Goal: Task Accomplishment & Management: Manage account settings

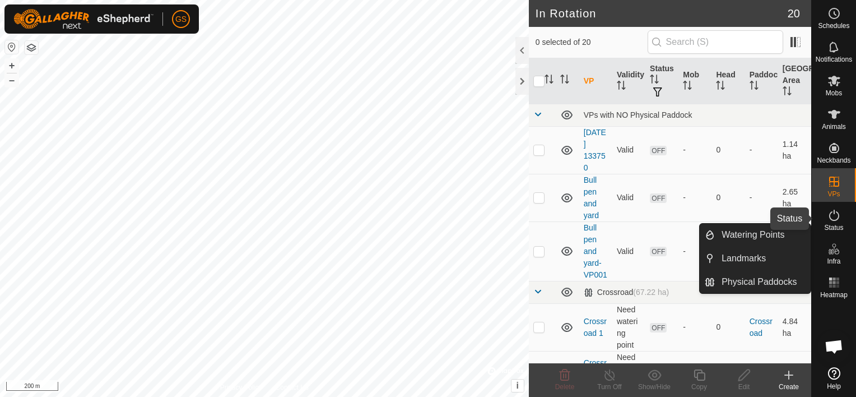
click at [840, 215] on icon at bounding box center [833, 214] width 13 height 13
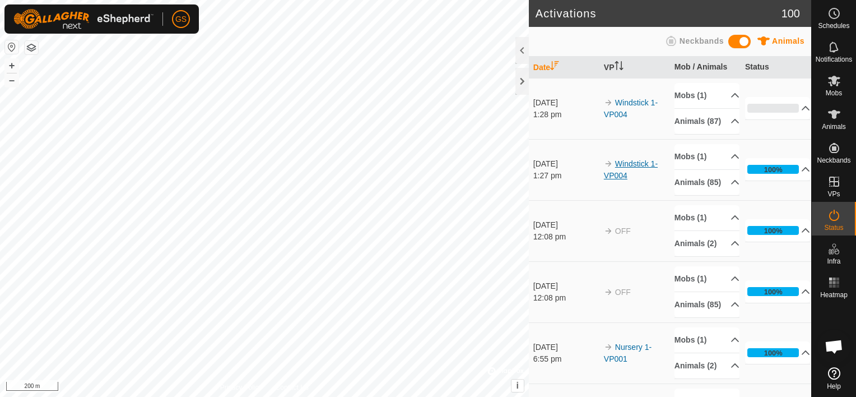
click at [612, 180] on link "Windstick 1-VP004" at bounding box center [631, 169] width 54 height 21
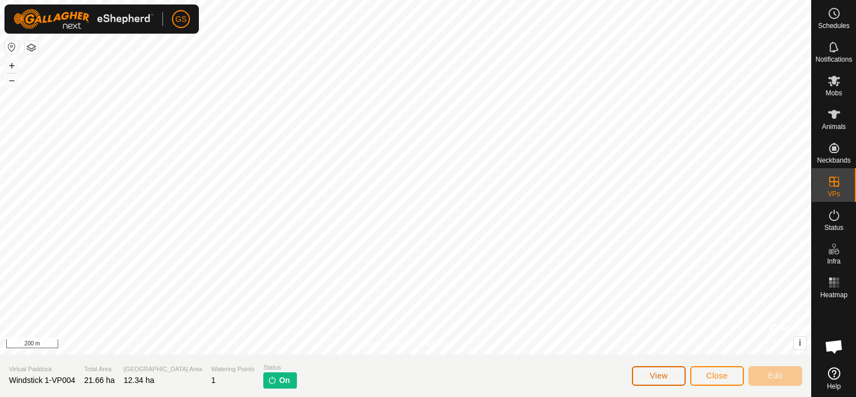
click at [655, 371] on span "View" at bounding box center [659, 375] width 18 height 9
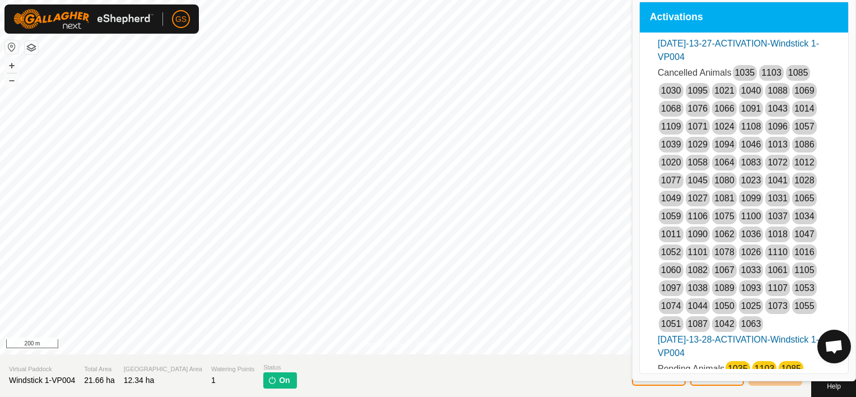
click at [490, 372] on section "Virtual Paddock Windstick 1-VP004 Total Area 21.66 ha Grazing Area 12.34 ha Wat…" at bounding box center [405, 375] width 811 height 43
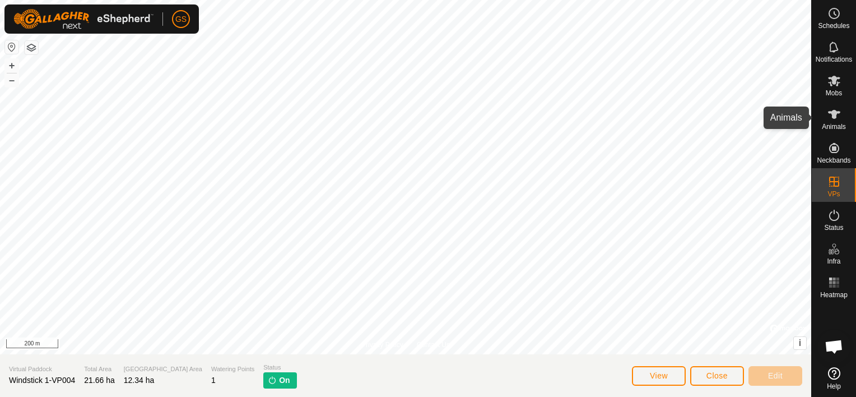
click at [834, 123] on span "Animals" at bounding box center [834, 126] width 24 height 7
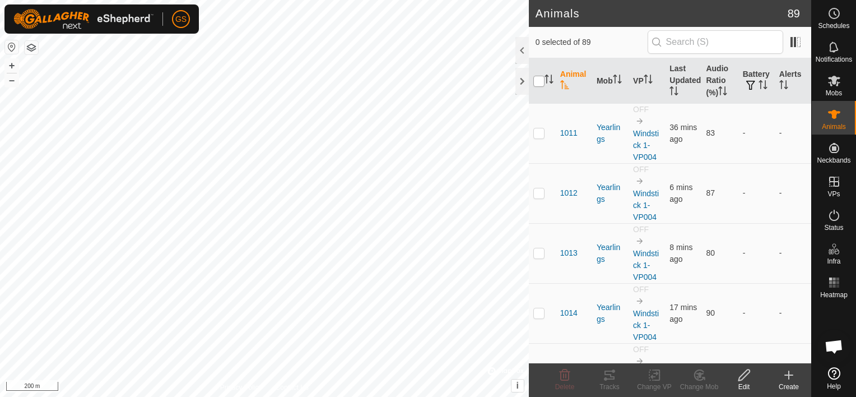
click at [537, 81] on input "checkbox" at bounding box center [538, 81] width 11 height 11
checkbox input "true"
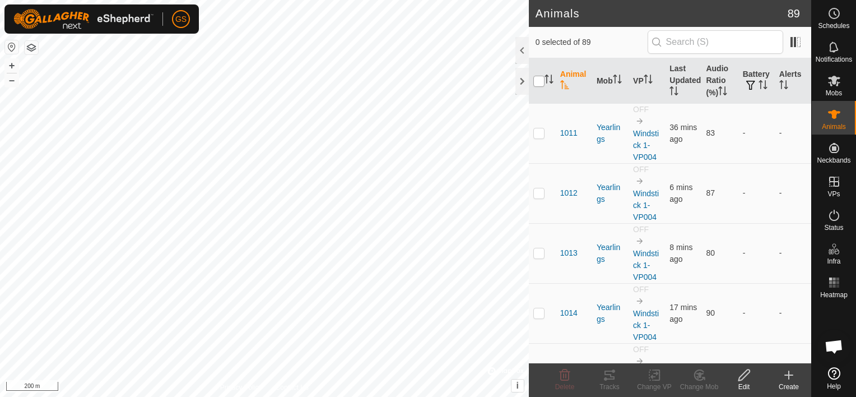
checkbox input "true"
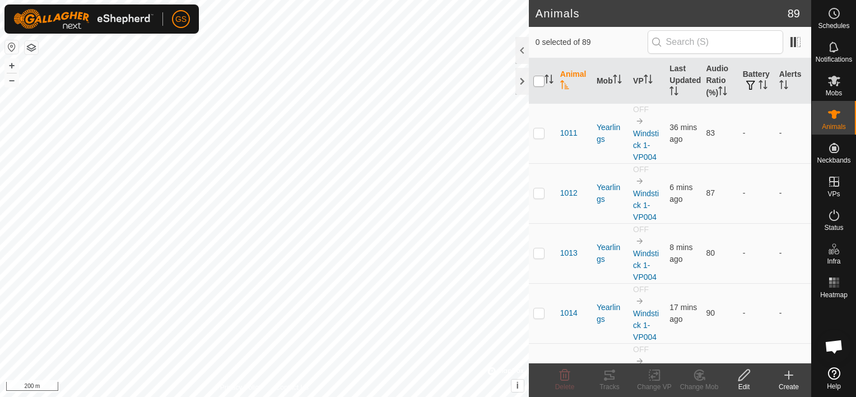
checkbox input "true"
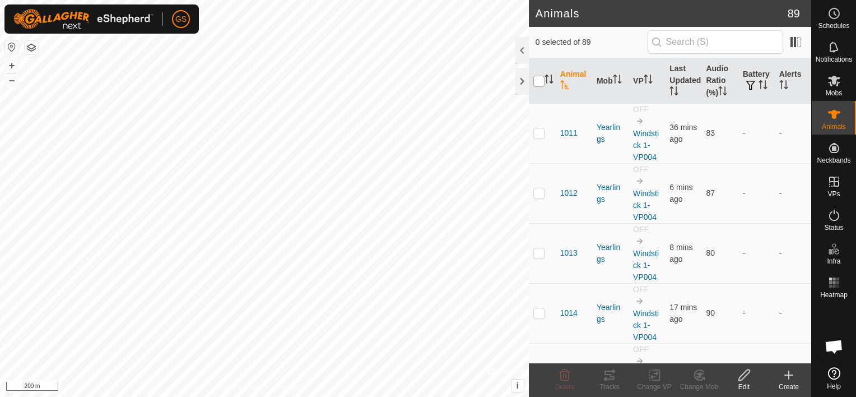
checkbox input "true"
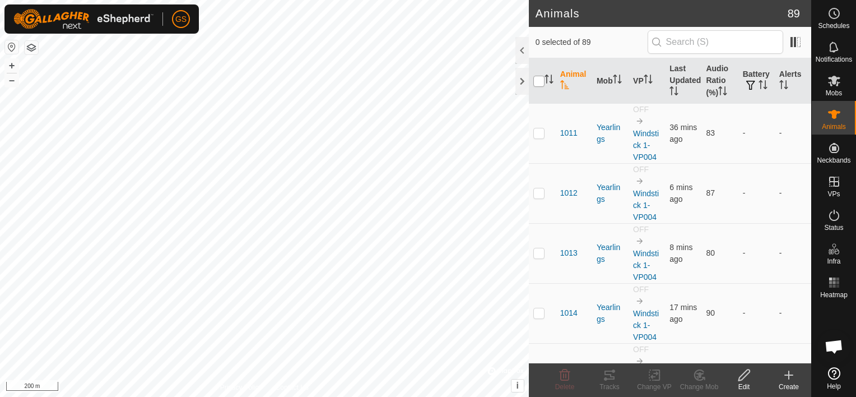
checkbox input "true"
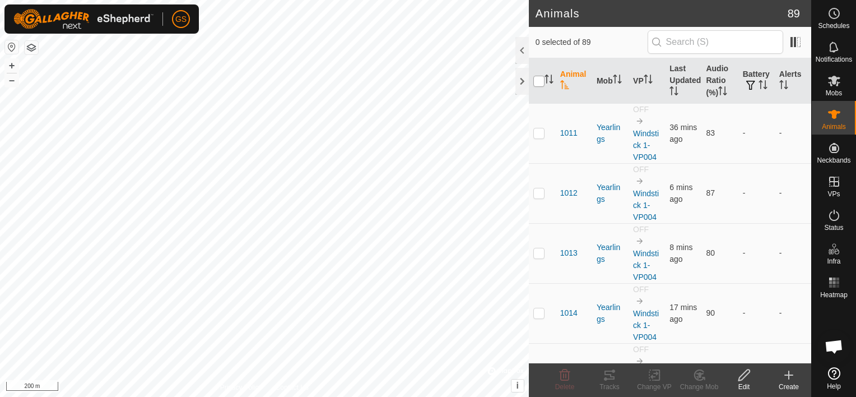
checkbox input "true"
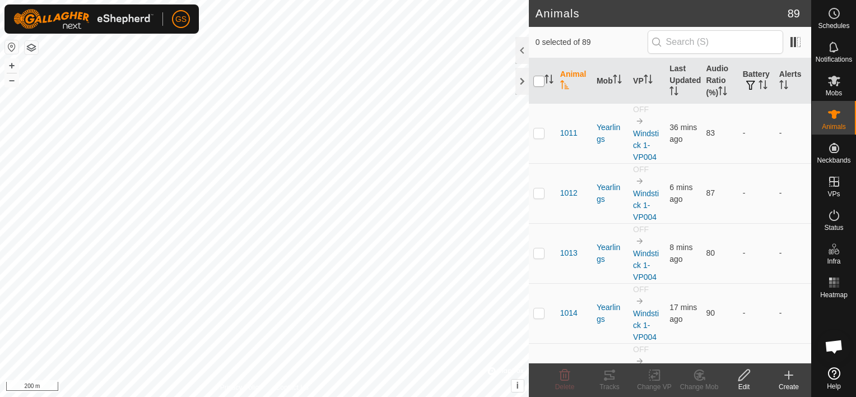
checkbox input "true"
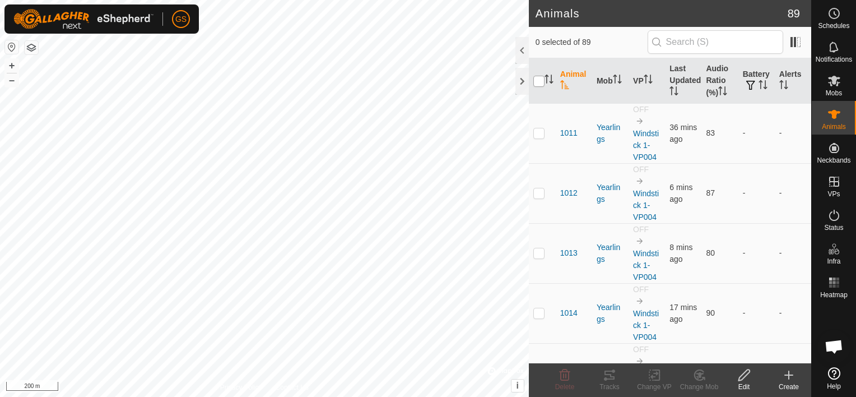
checkbox input "true"
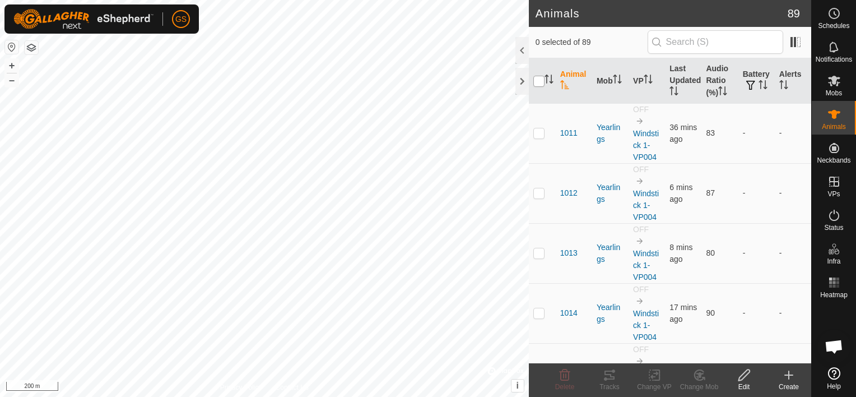
checkbox input "true"
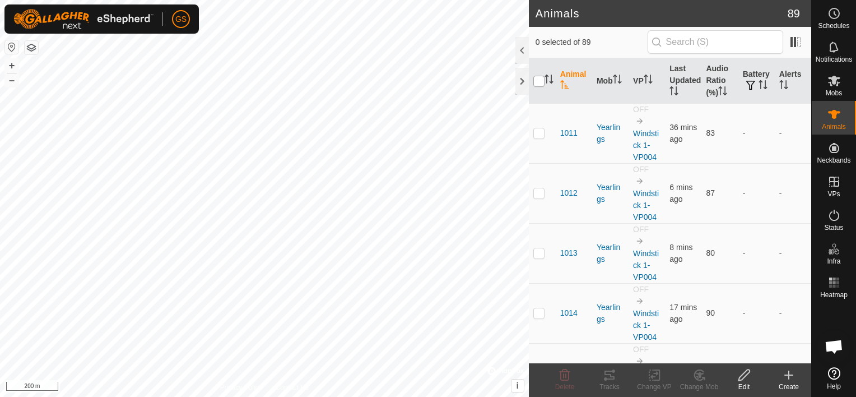
checkbox input "true"
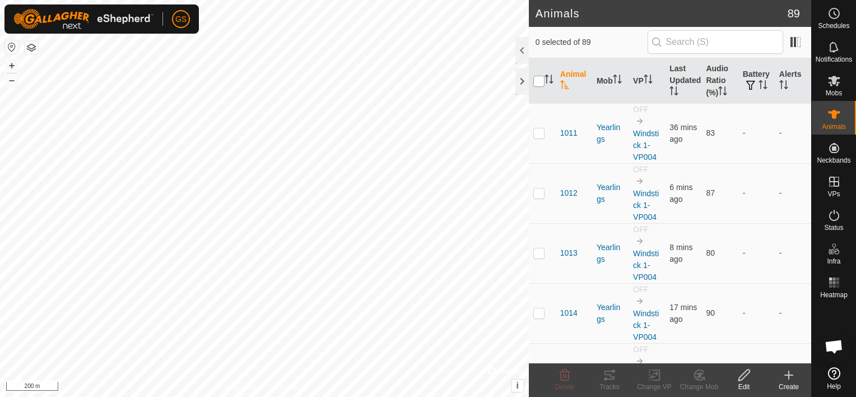
checkbox input "true"
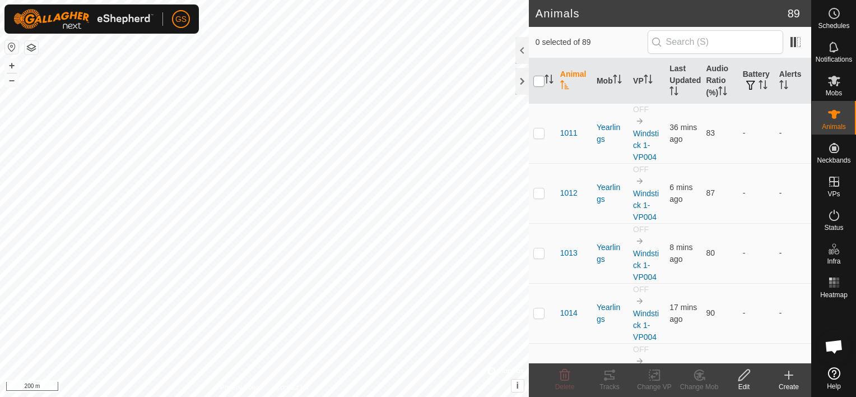
checkbox input "true"
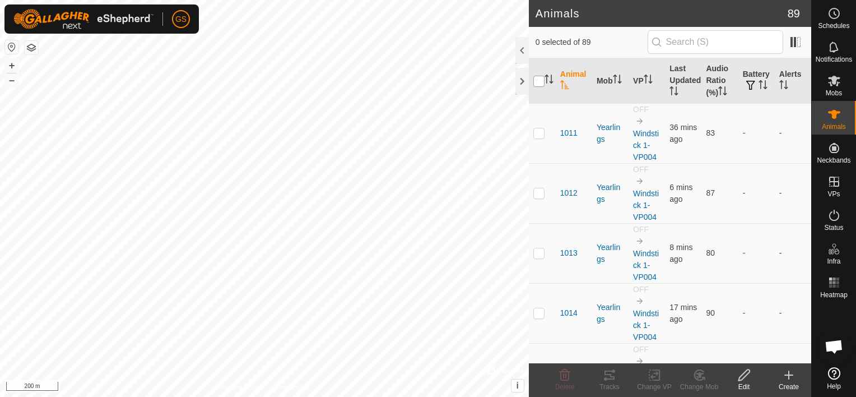
checkbox input "true"
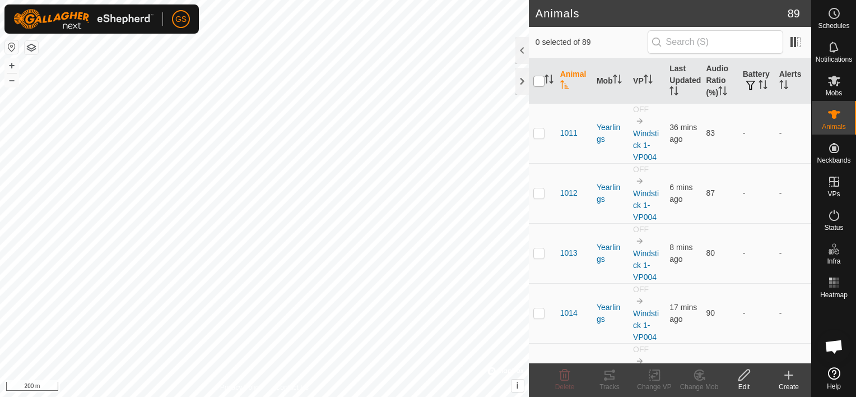
checkbox input "true"
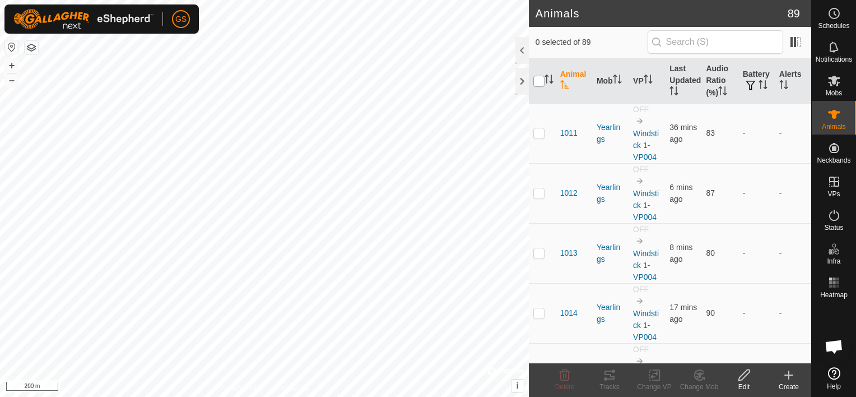
checkbox input "true"
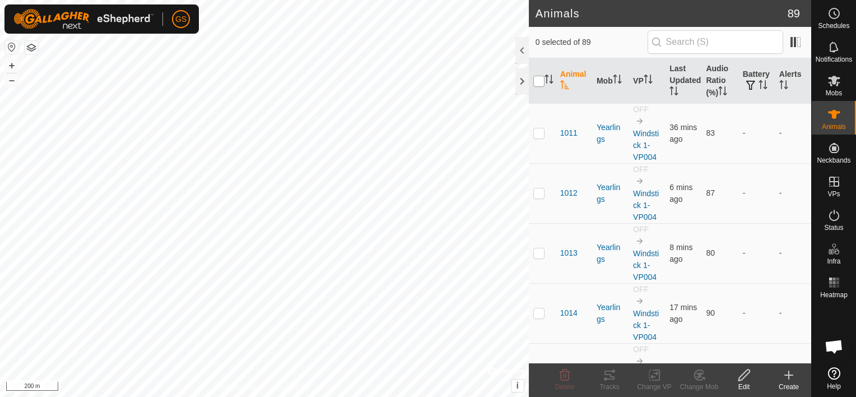
checkbox input "true"
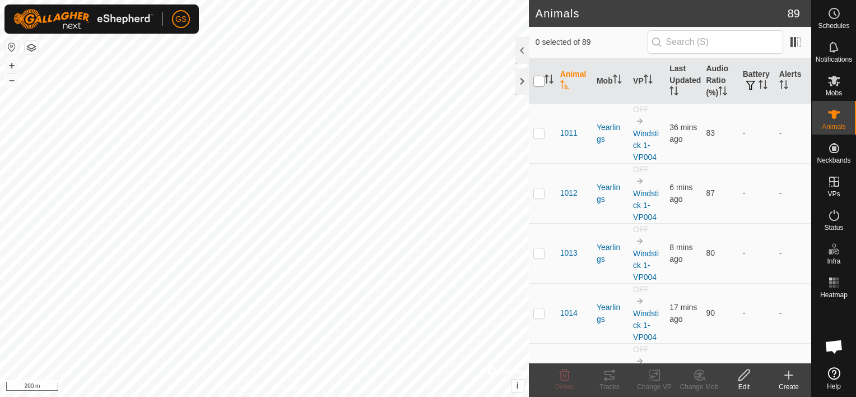
checkbox input "true"
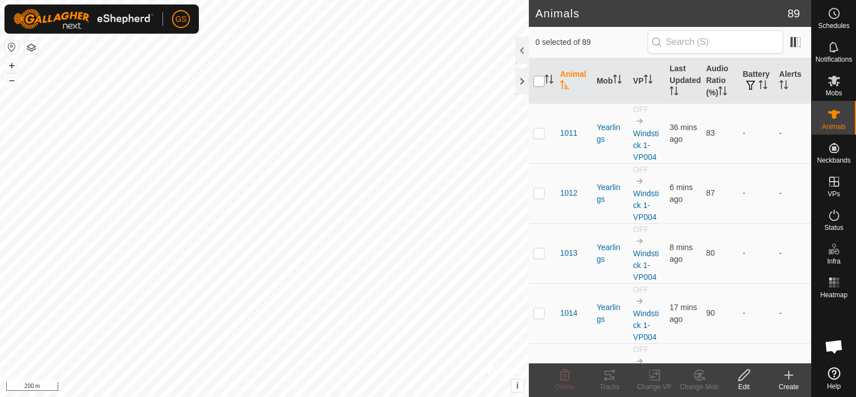
checkbox input "true"
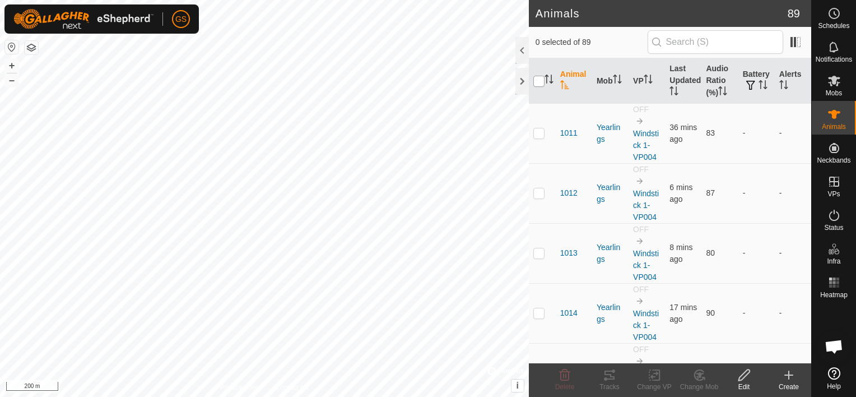
checkbox input "true"
click at [640, 378] on change-vp-svg-icon at bounding box center [654, 374] width 45 height 13
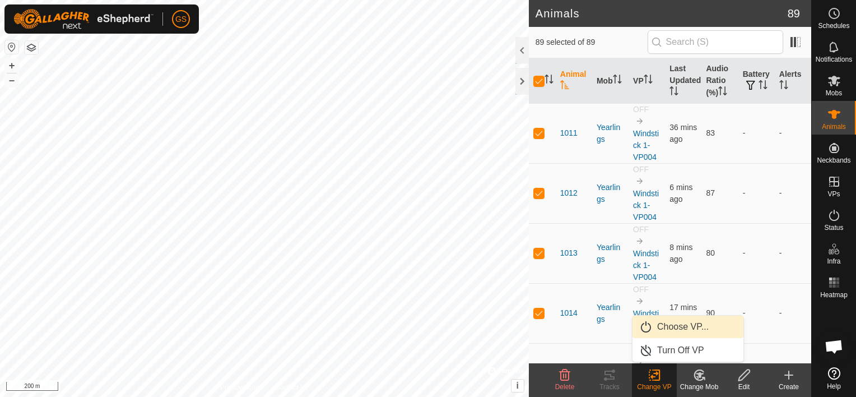
click at [675, 329] on link "Choose VP..." at bounding box center [687, 326] width 111 height 22
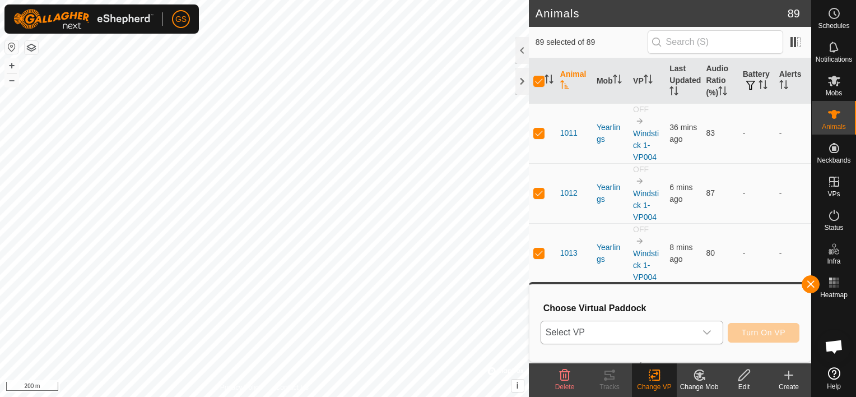
click at [696, 338] on span "Select VP" at bounding box center [618, 332] width 155 height 22
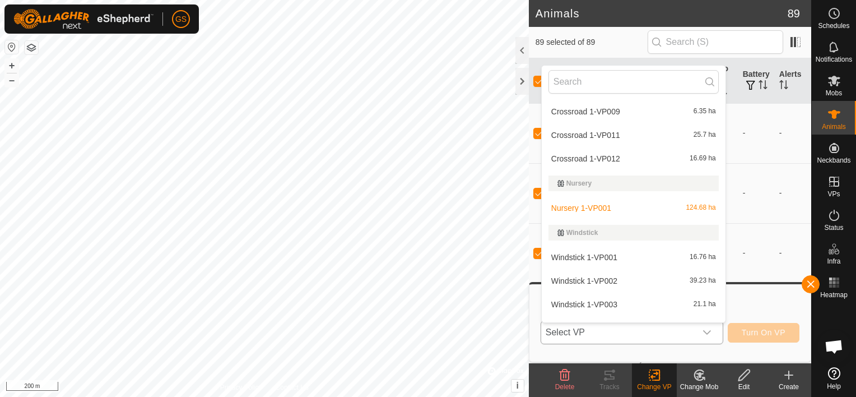
scroll to position [348, 0]
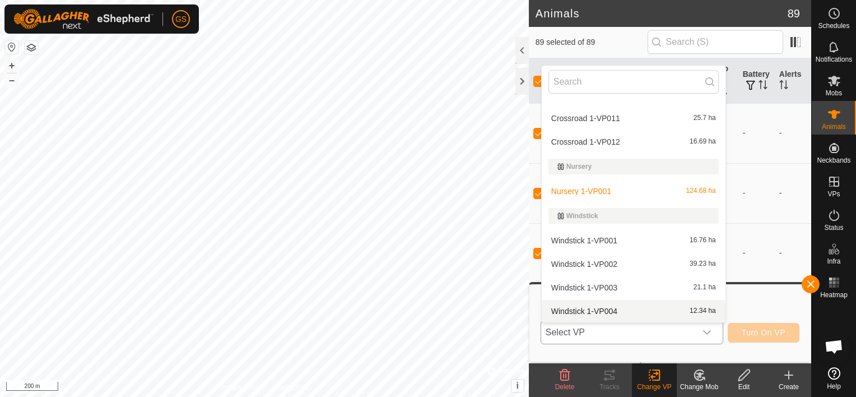
click at [604, 311] on li "Windstick 1-VP004 12.34 ha" at bounding box center [634, 311] width 184 height 22
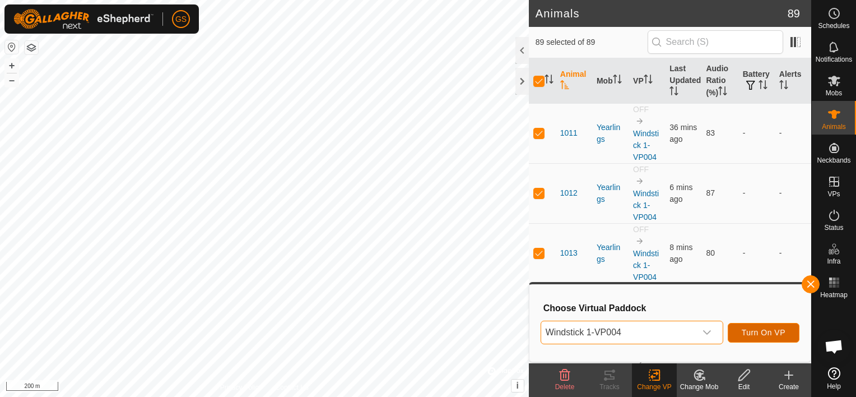
click at [766, 332] on span "Turn On VP" at bounding box center [764, 332] width 44 height 9
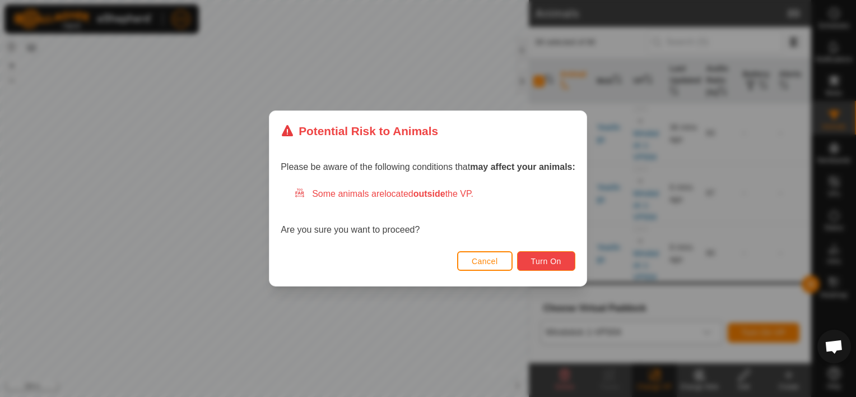
click at [544, 262] on span "Turn On" at bounding box center [546, 261] width 30 height 9
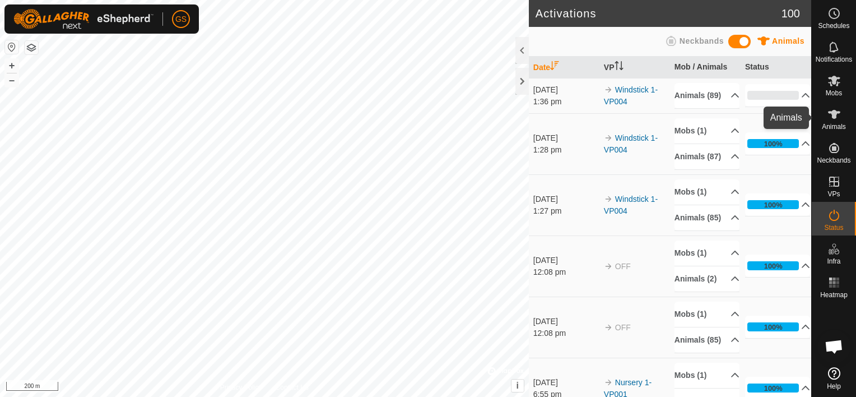
click at [835, 112] on icon at bounding box center [834, 114] width 12 height 9
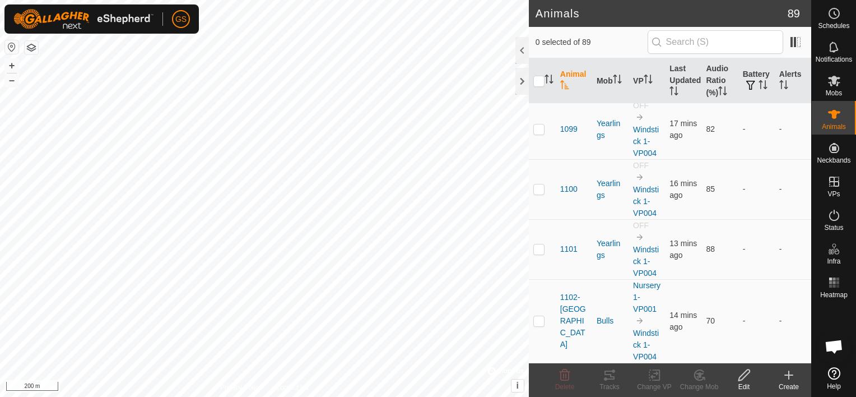
scroll to position [5101, 0]
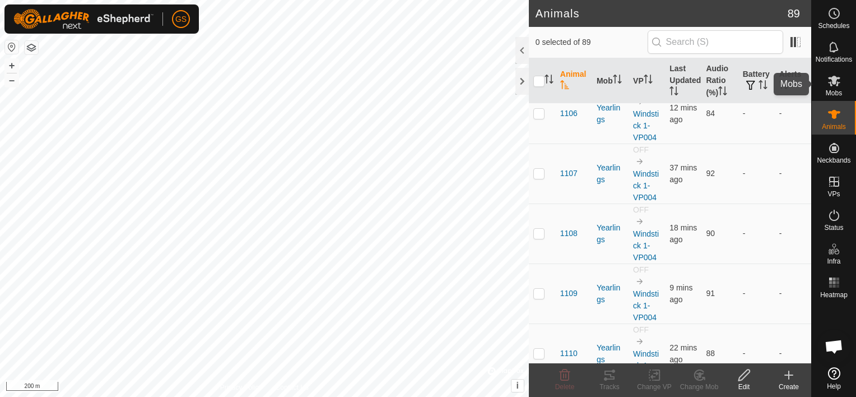
click at [838, 71] on div "Mobs" at bounding box center [834, 84] width 44 height 34
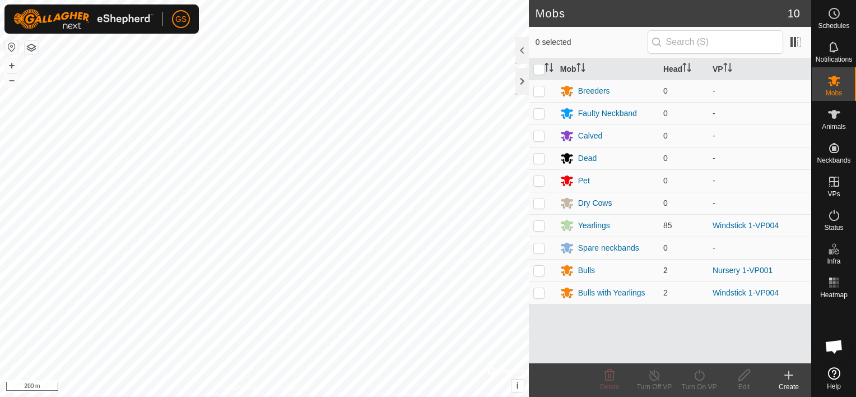
click at [542, 268] on p-checkbox at bounding box center [538, 269] width 11 height 9
checkbox input "true"
click at [692, 380] on icon at bounding box center [699, 374] width 14 height 13
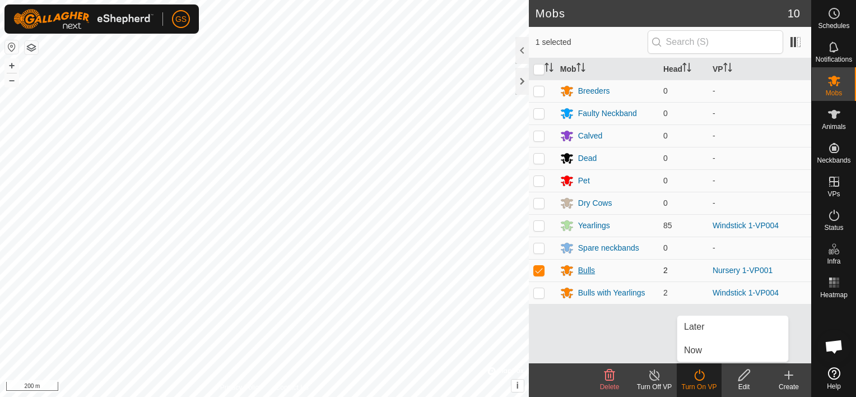
click at [586, 271] on div "Bulls" at bounding box center [586, 270] width 17 height 12
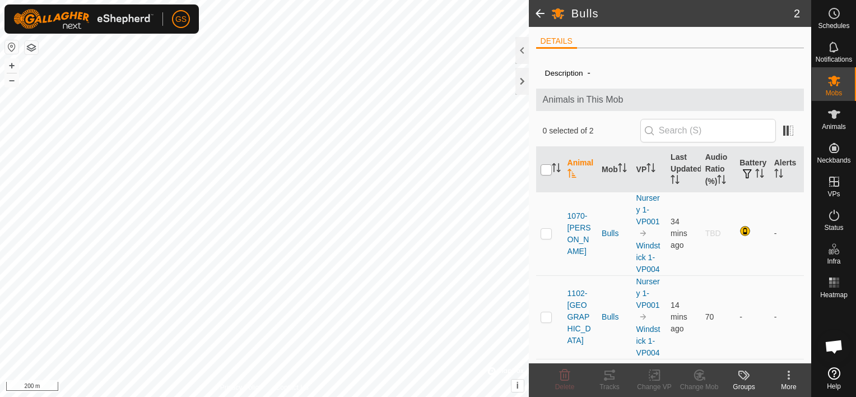
click at [544, 168] on input "checkbox" at bounding box center [545, 169] width 11 height 11
checkbox input "true"
click at [655, 381] on div "Change VP" at bounding box center [654, 386] width 45 height 10
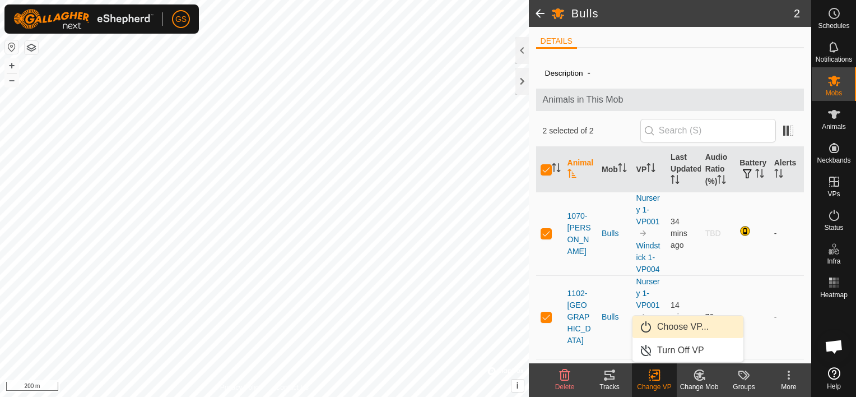
click at [682, 323] on link "Choose VP..." at bounding box center [687, 326] width 111 height 22
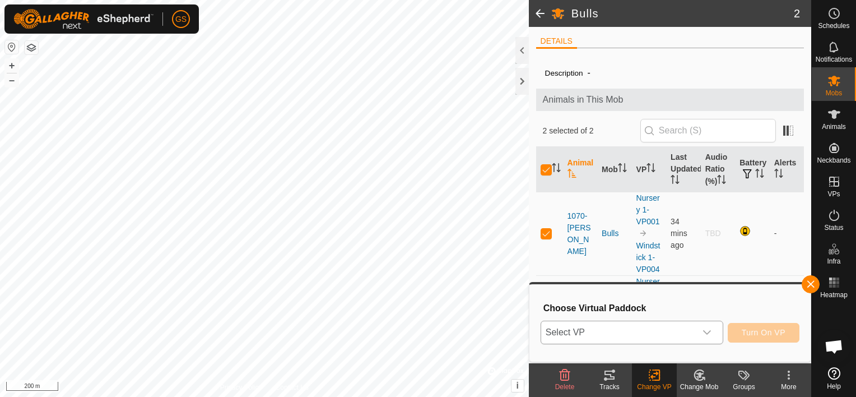
click at [683, 329] on span "Select VP" at bounding box center [618, 332] width 155 height 22
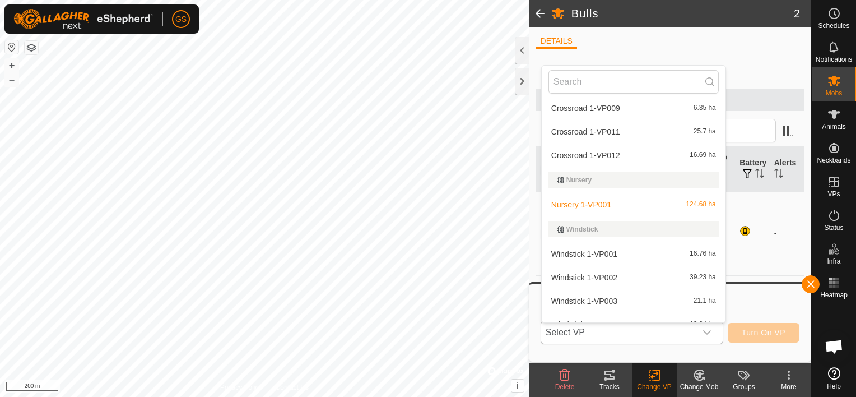
scroll to position [348, 0]
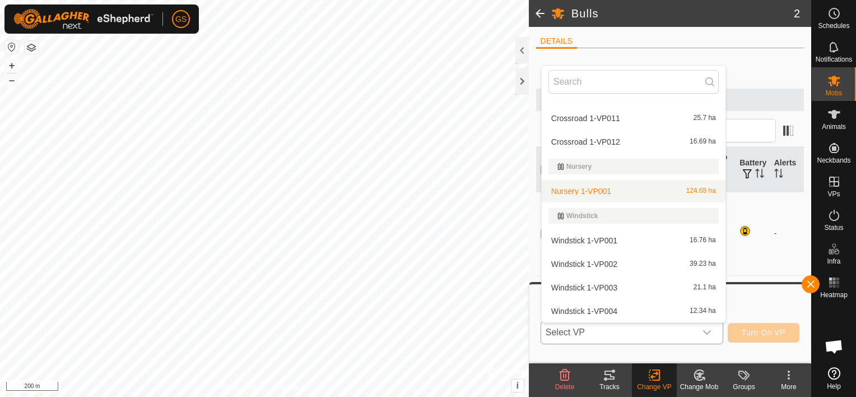
click at [595, 190] on li "Nursery 1-VP001 124.68 ha" at bounding box center [634, 191] width 184 height 22
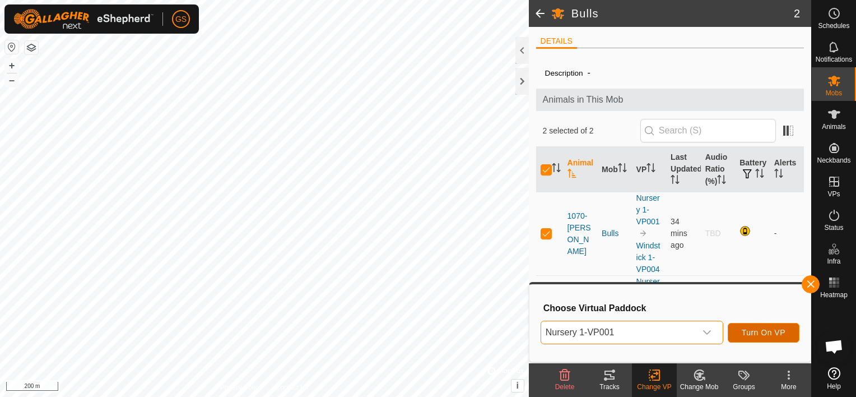
click at [768, 334] on span "Turn On VP" at bounding box center [764, 332] width 44 height 9
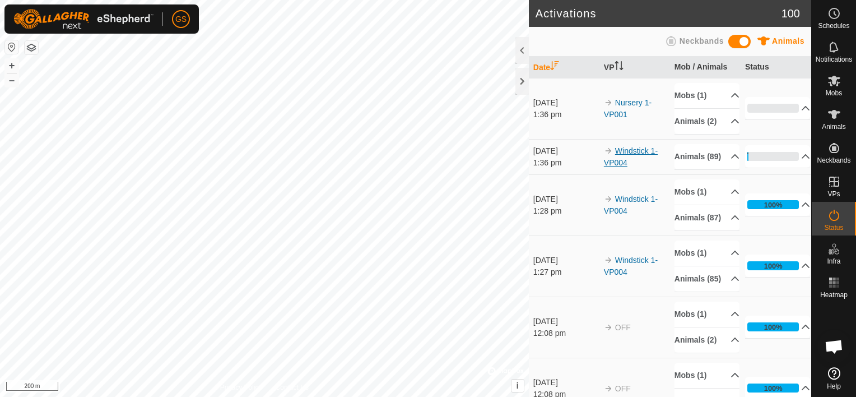
click at [618, 164] on link "Windstick 1-VP004" at bounding box center [631, 156] width 54 height 21
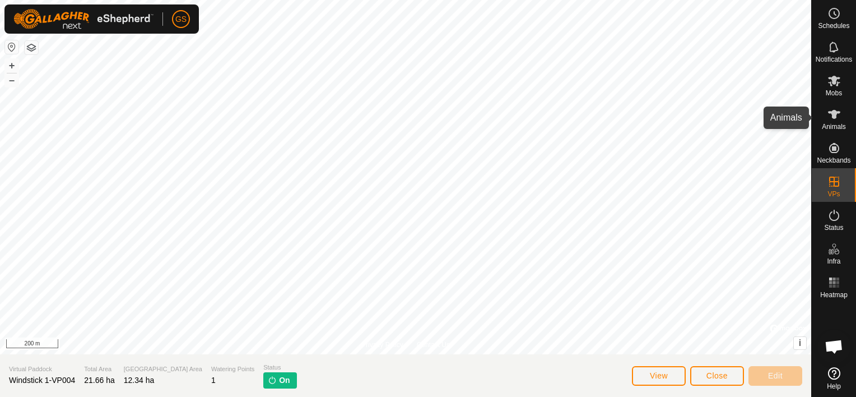
click at [838, 118] on icon at bounding box center [833, 114] width 13 height 13
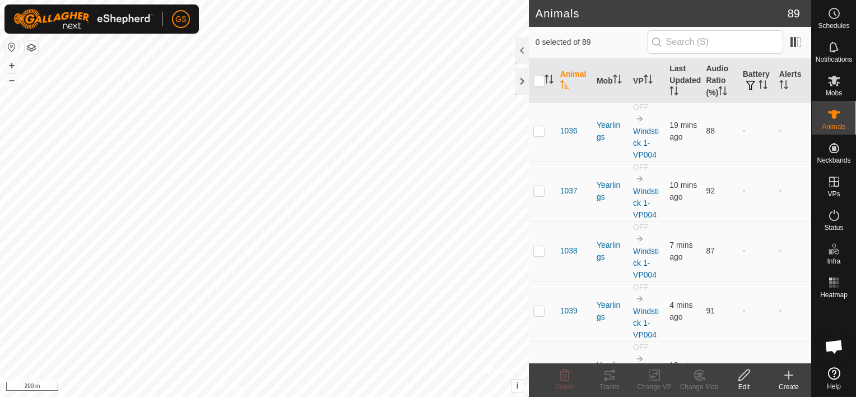
scroll to position [2072, 0]
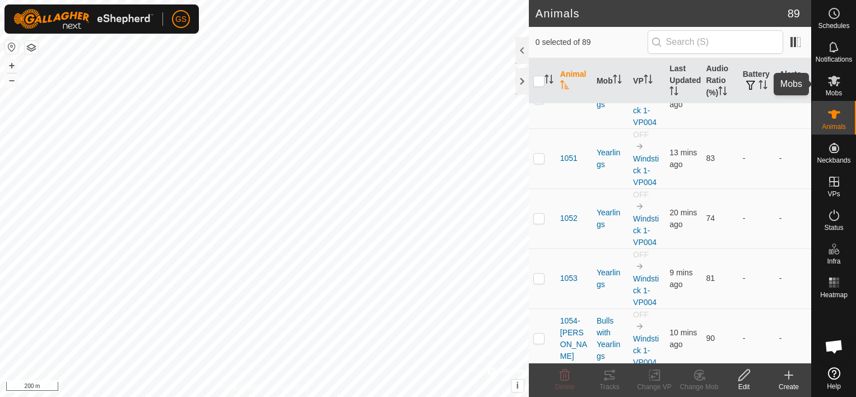
click at [840, 81] on es-mob-svg-icon at bounding box center [834, 81] width 20 height 18
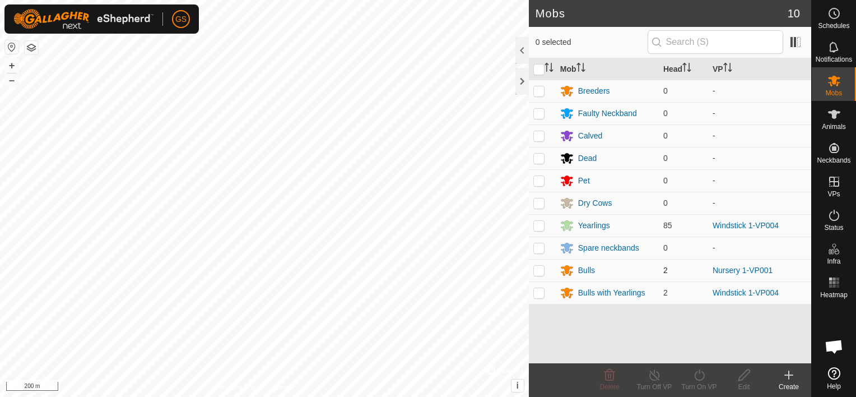
click at [539, 267] on p-checkbox at bounding box center [538, 269] width 11 height 9
checkbox input "true"
click at [661, 381] on div "Turn Off VP" at bounding box center [654, 386] width 45 height 10
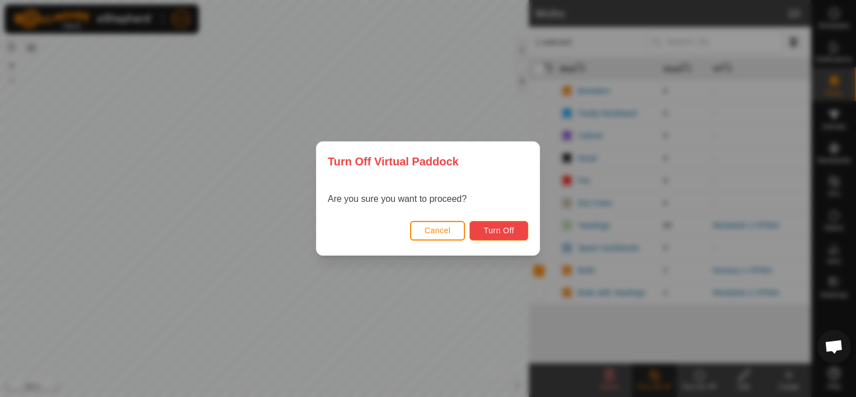
click at [508, 233] on span "Turn Off" at bounding box center [498, 230] width 31 height 9
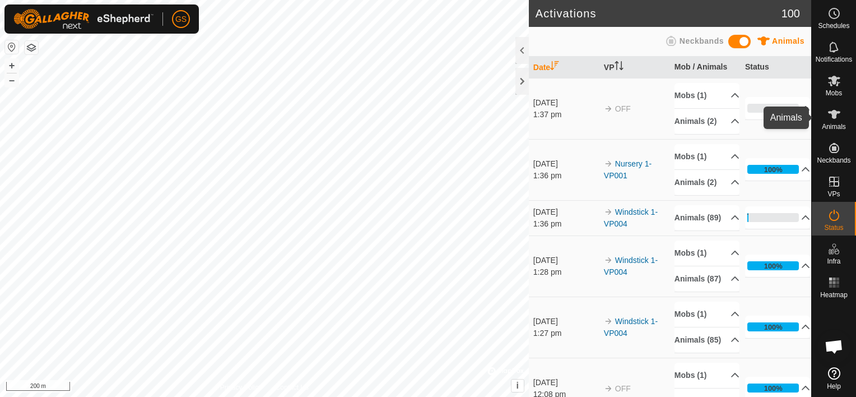
click at [838, 116] on icon at bounding box center [833, 114] width 13 height 13
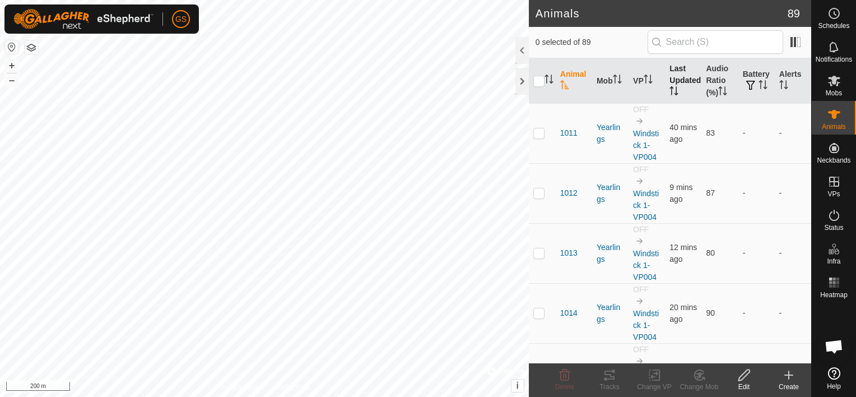
click at [678, 82] on th "Last Updated" at bounding box center [683, 80] width 36 height 45
click at [684, 85] on th "Last Updated" at bounding box center [683, 80] width 36 height 45
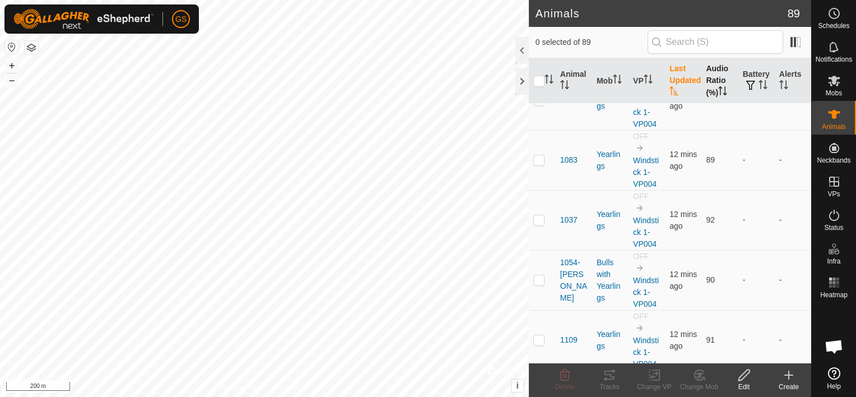
scroll to position [3977, 0]
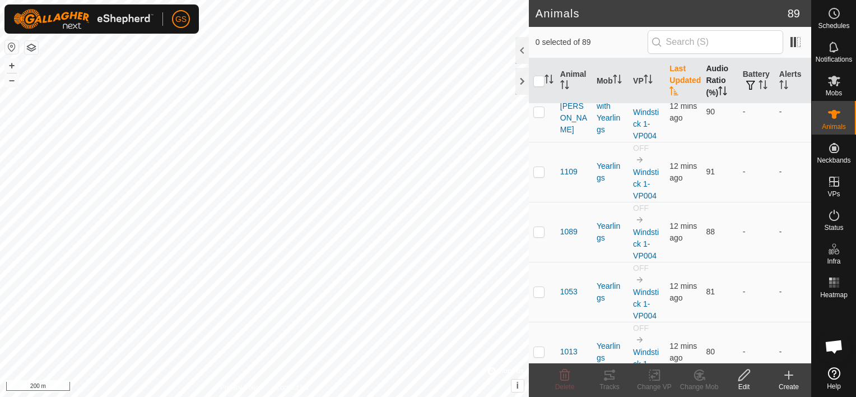
click at [710, 78] on th "Audio Ratio (%)" at bounding box center [719, 80] width 36 height 45
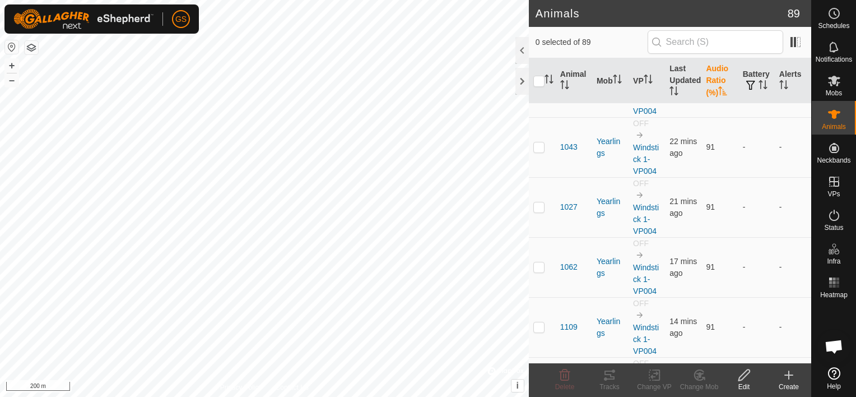
scroll to position [5054, 0]
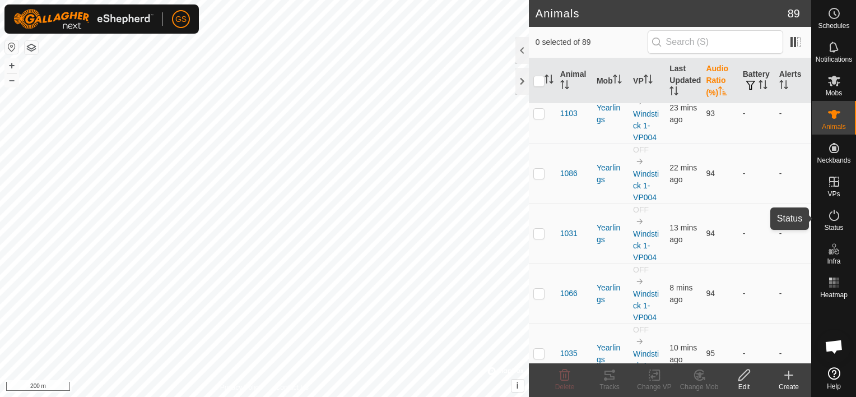
click at [833, 215] on icon at bounding box center [833, 214] width 13 height 13
